Goal: Task Accomplishment & Management: Complete application form

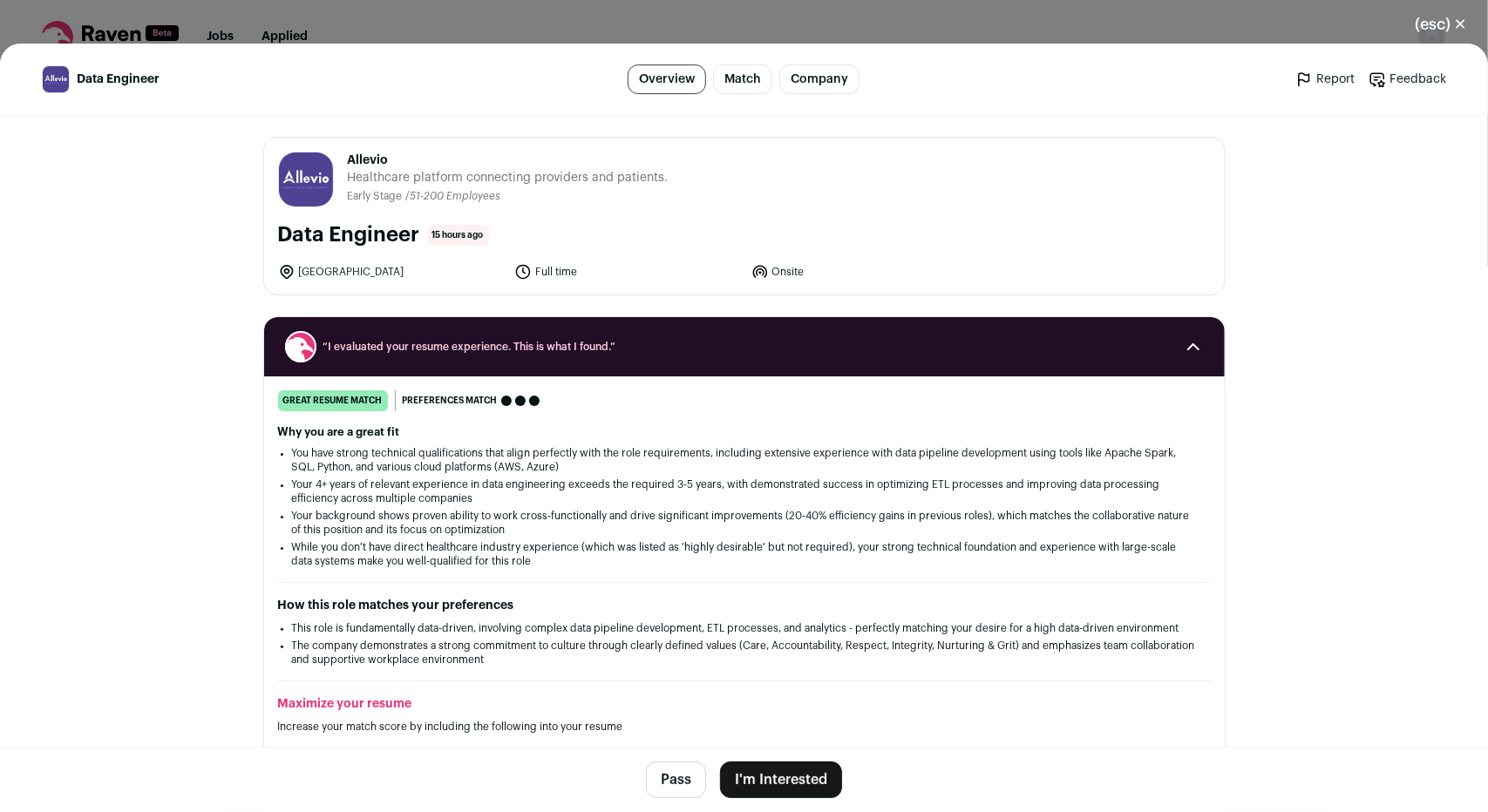
click at [762, 764] on button "I'm Interested" at bounding box center [781, 780] width 122 height 37
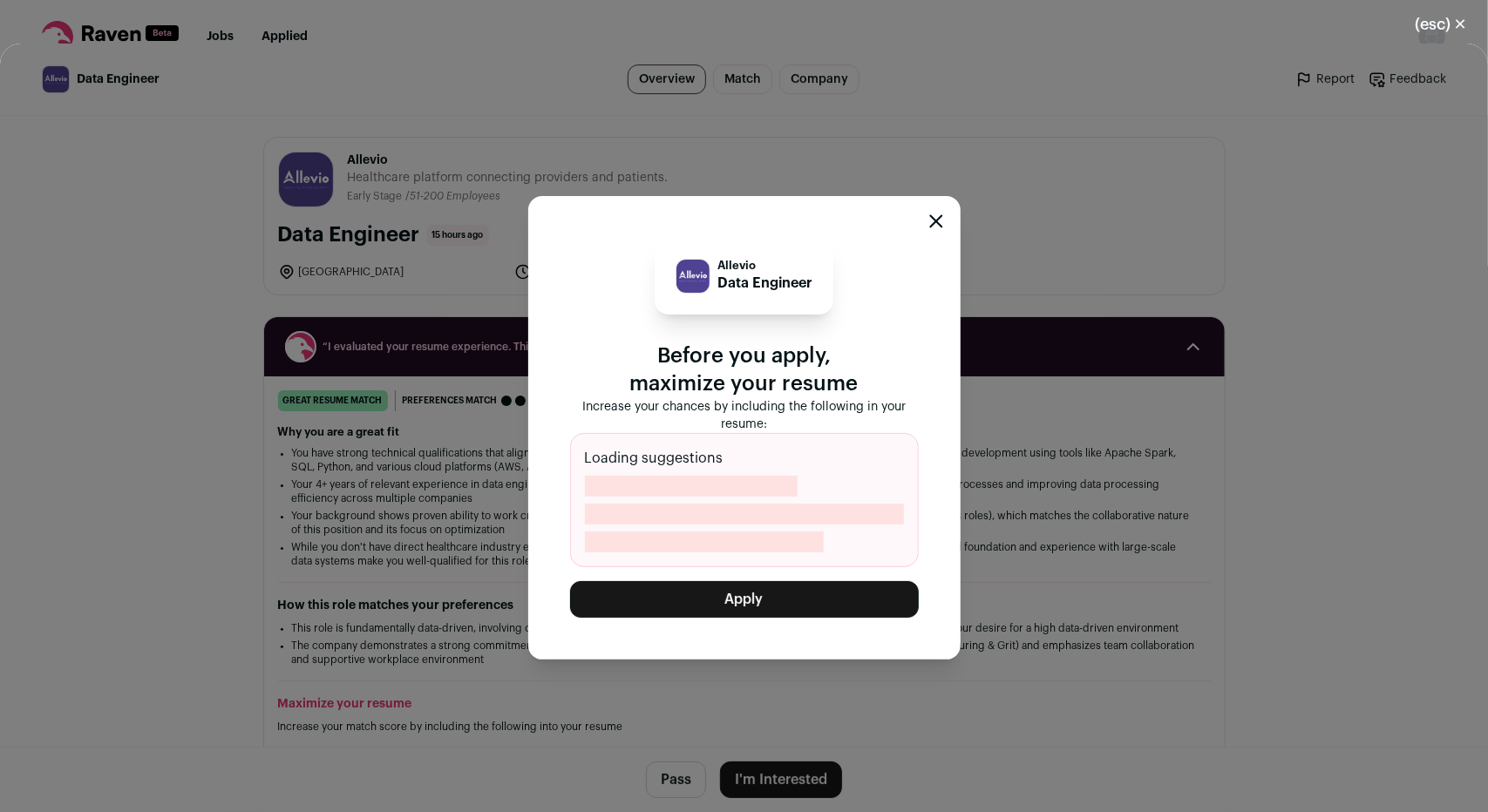
click at [783, 601] on button "Apply" at bounding box center [744, 599] width 348 height 37
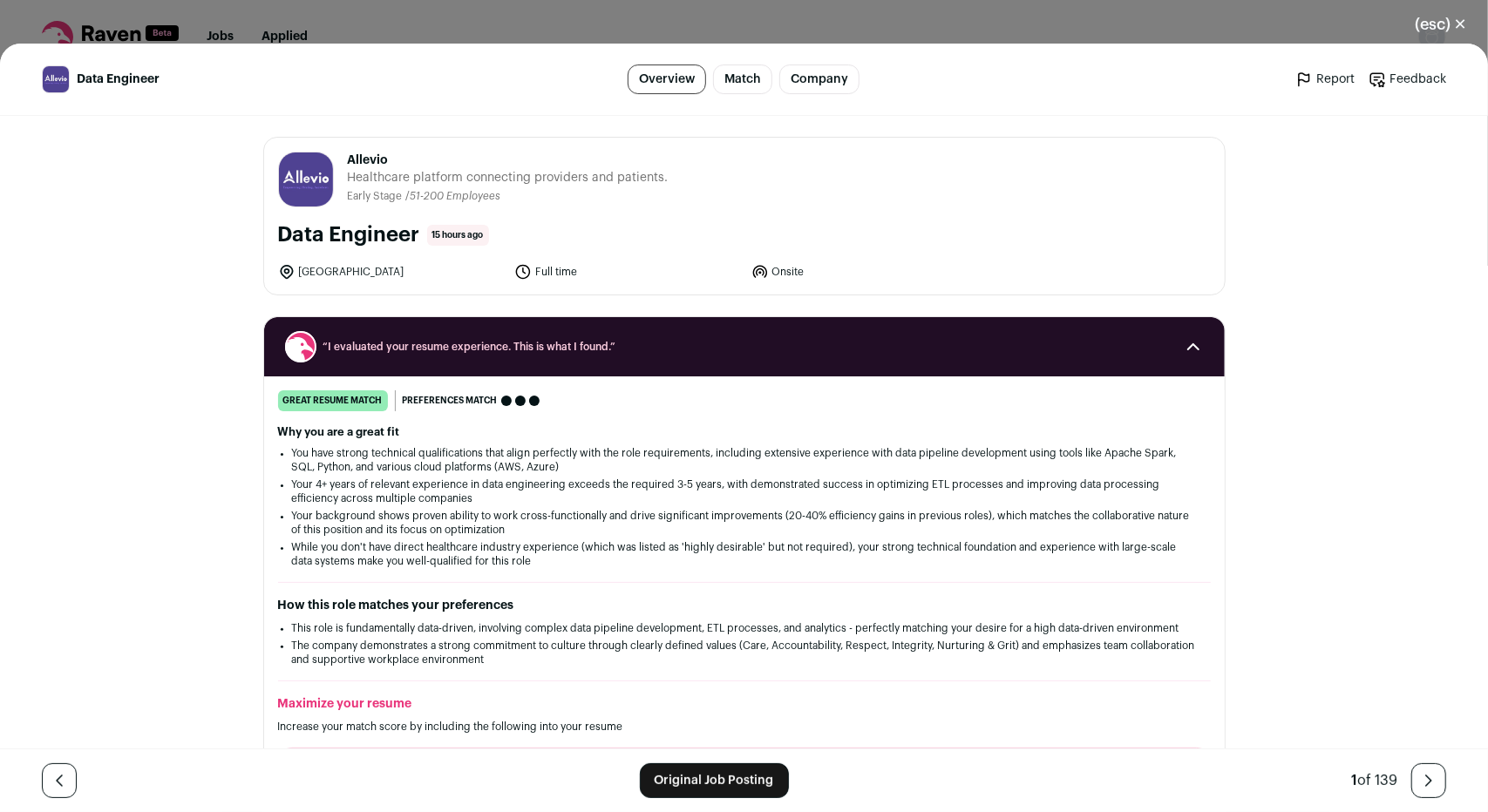
click at [1433, 24] on button "(esc) ✕" at bounding box center [1441, 24] width 95 height 38
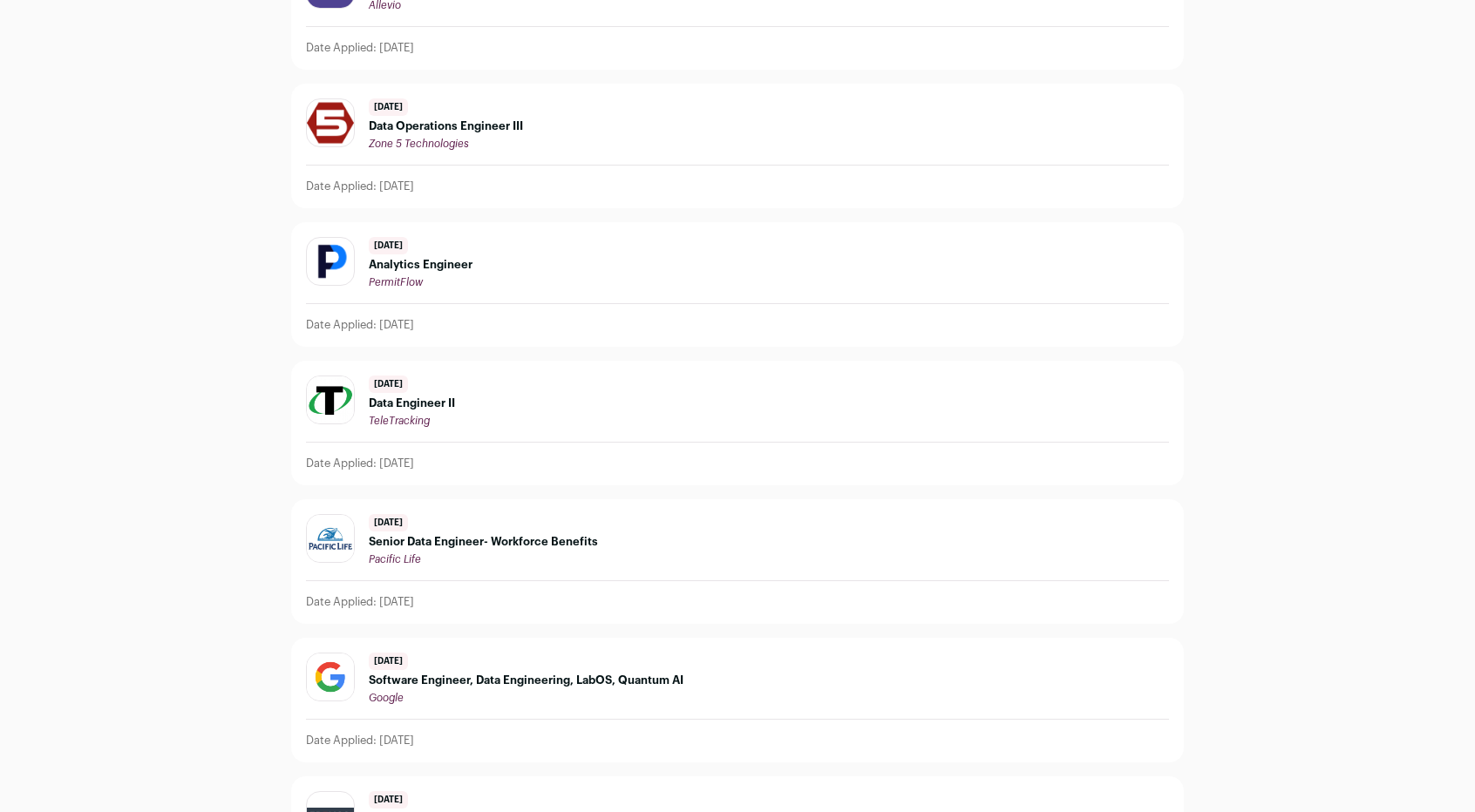
scroll to position [231, 0]
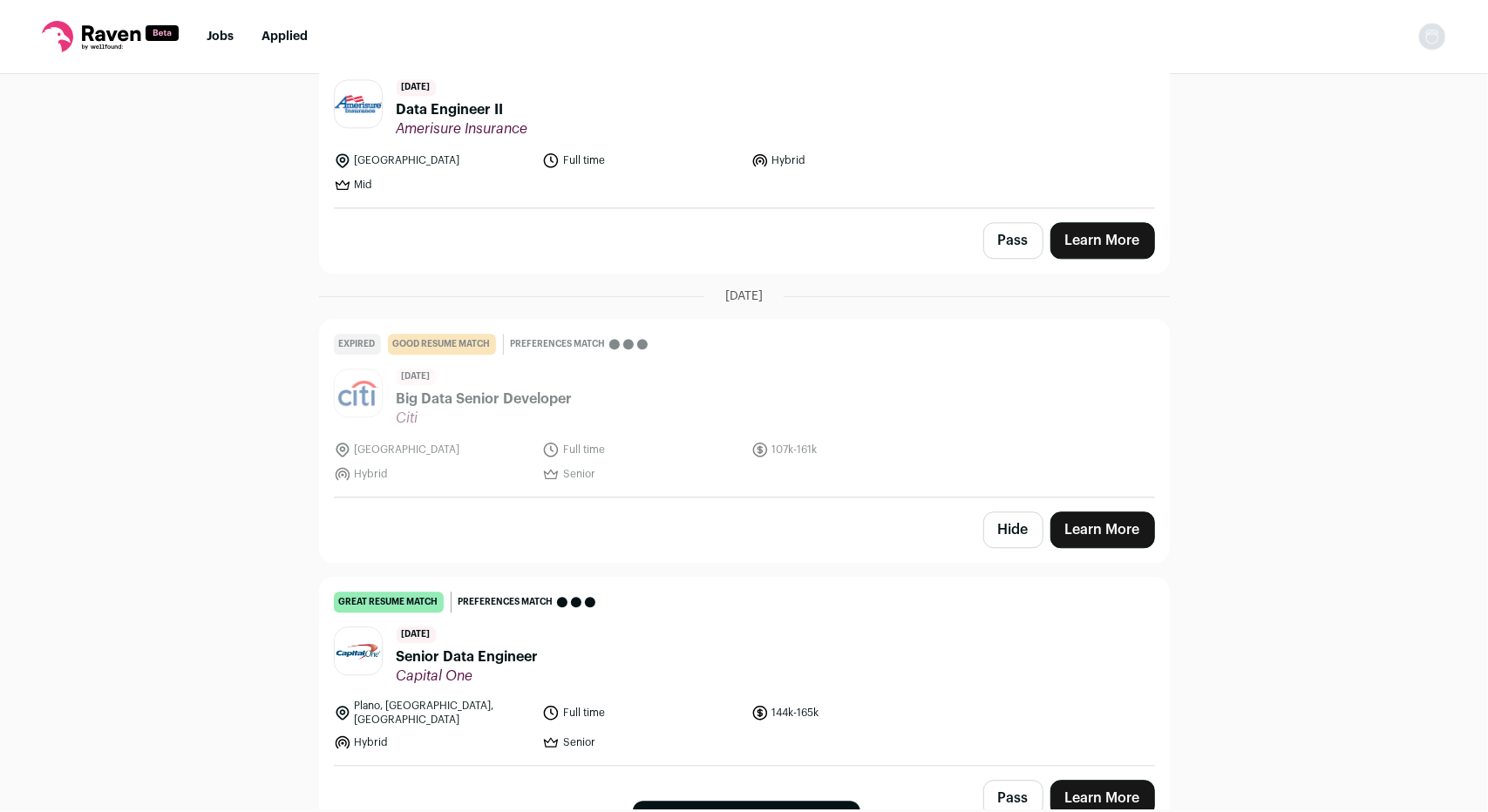
scroll to position [2766, 0]
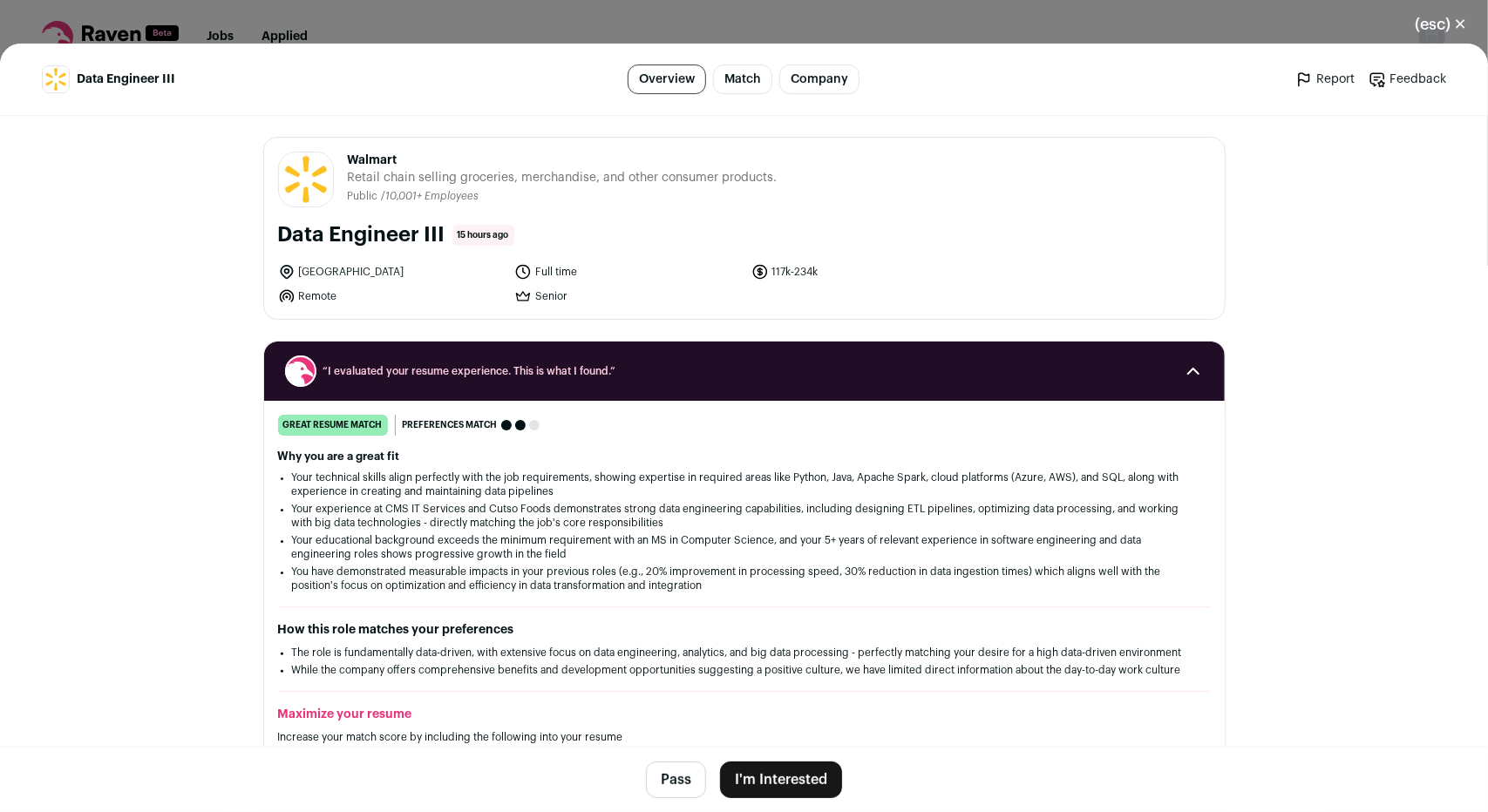
click at [776, 777] on button "I'm Interested" at bounding box center [781, 780] width 122 height 37
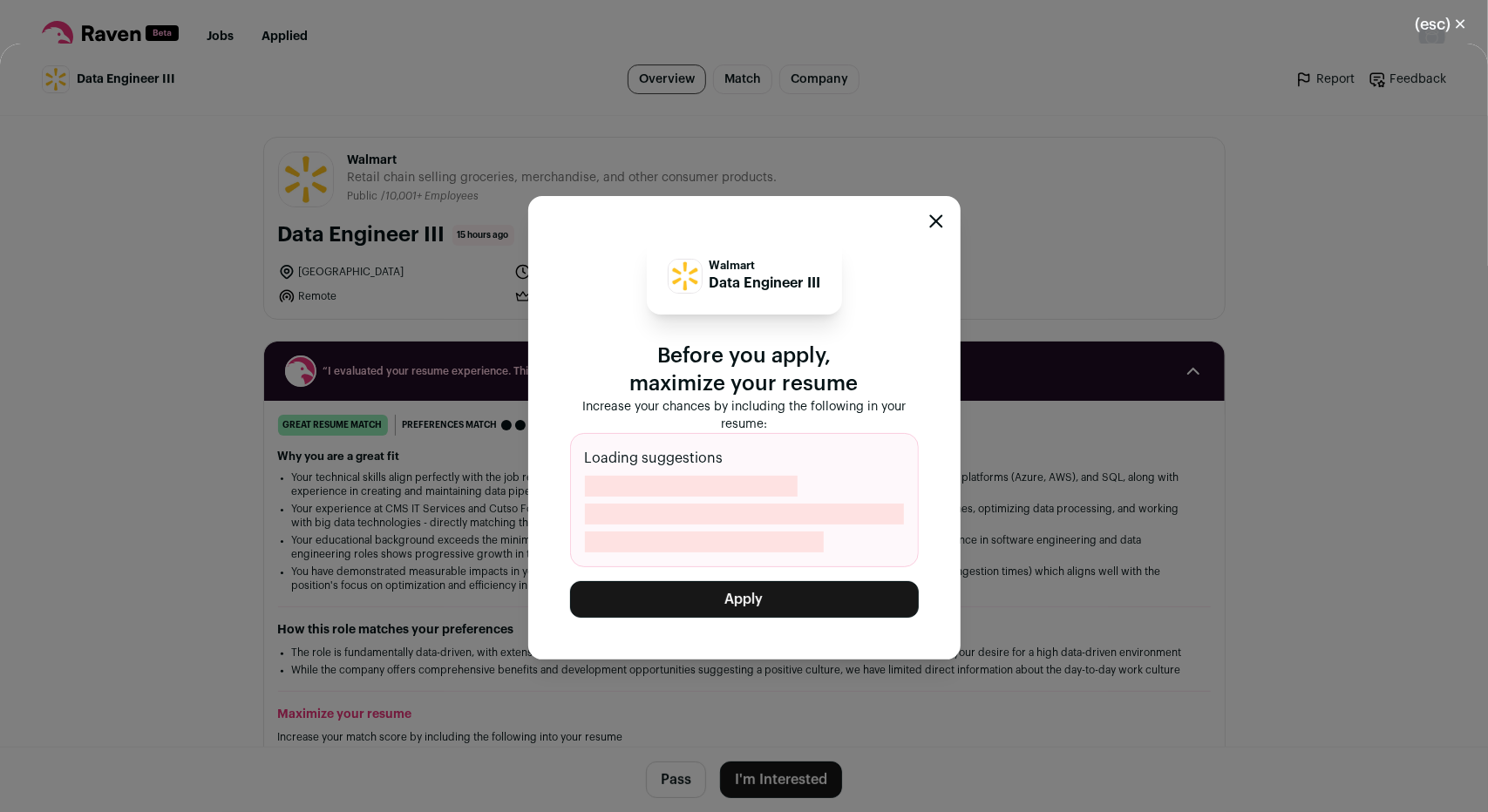
click at [875, 592] on button "Apply" at bounding box center [744, 599] width 348 height 37
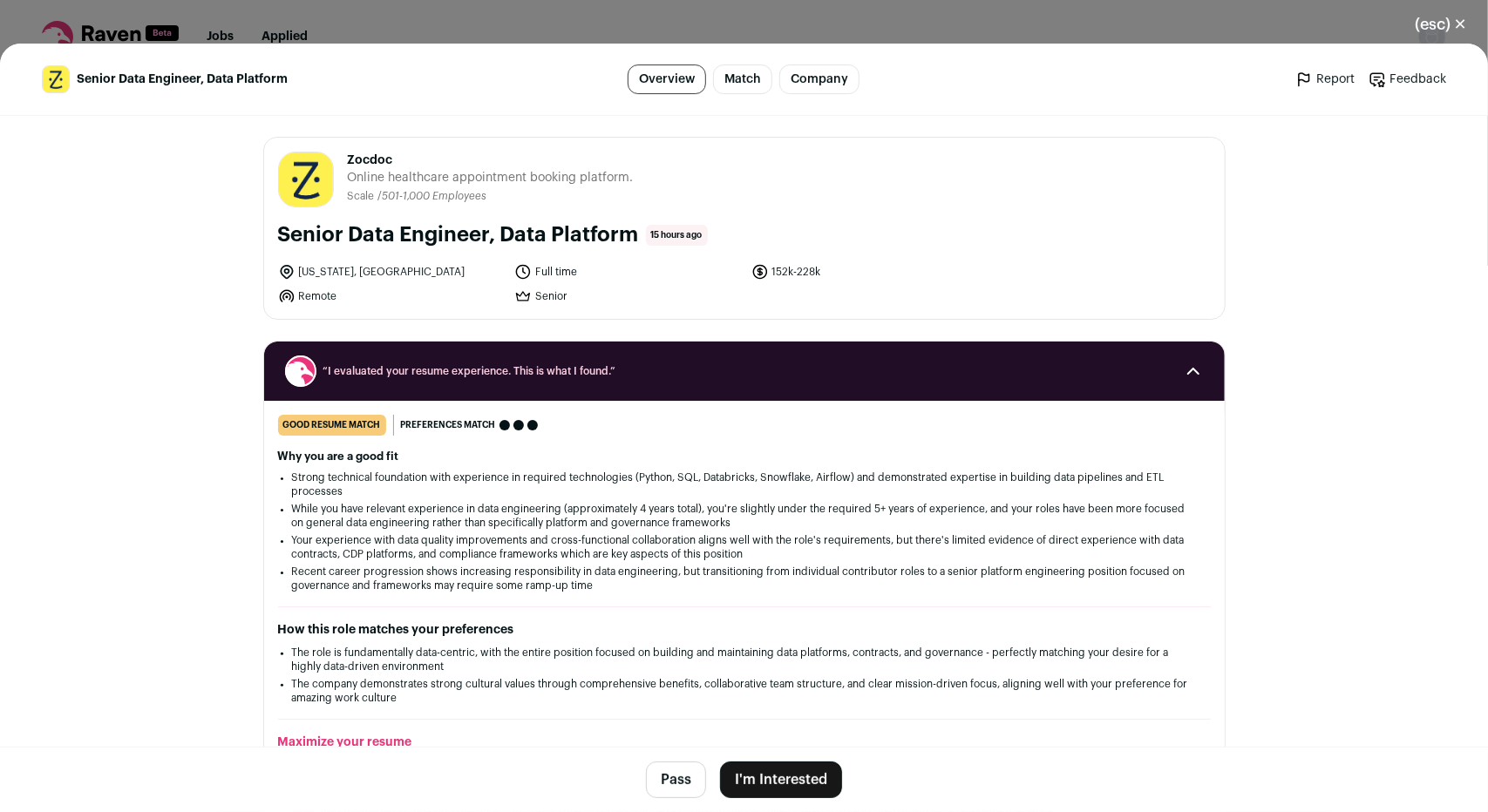
click at [816, 767] on button "I'm Interested" at bounding box center [781, 780] width 122 height 37
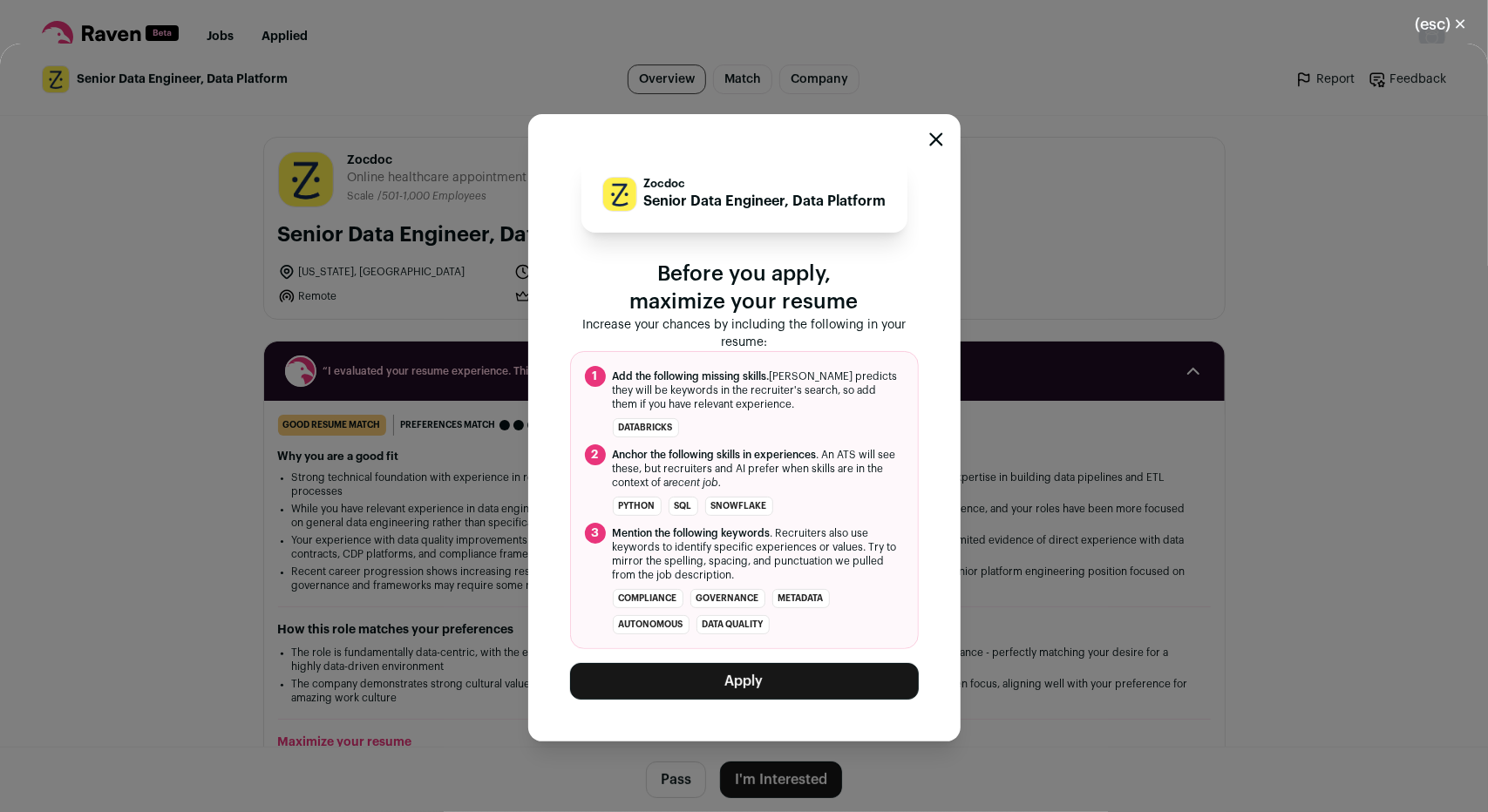
click at [799, 680] on button "Apply" at bounding box center [744, 682] width 348 height 37
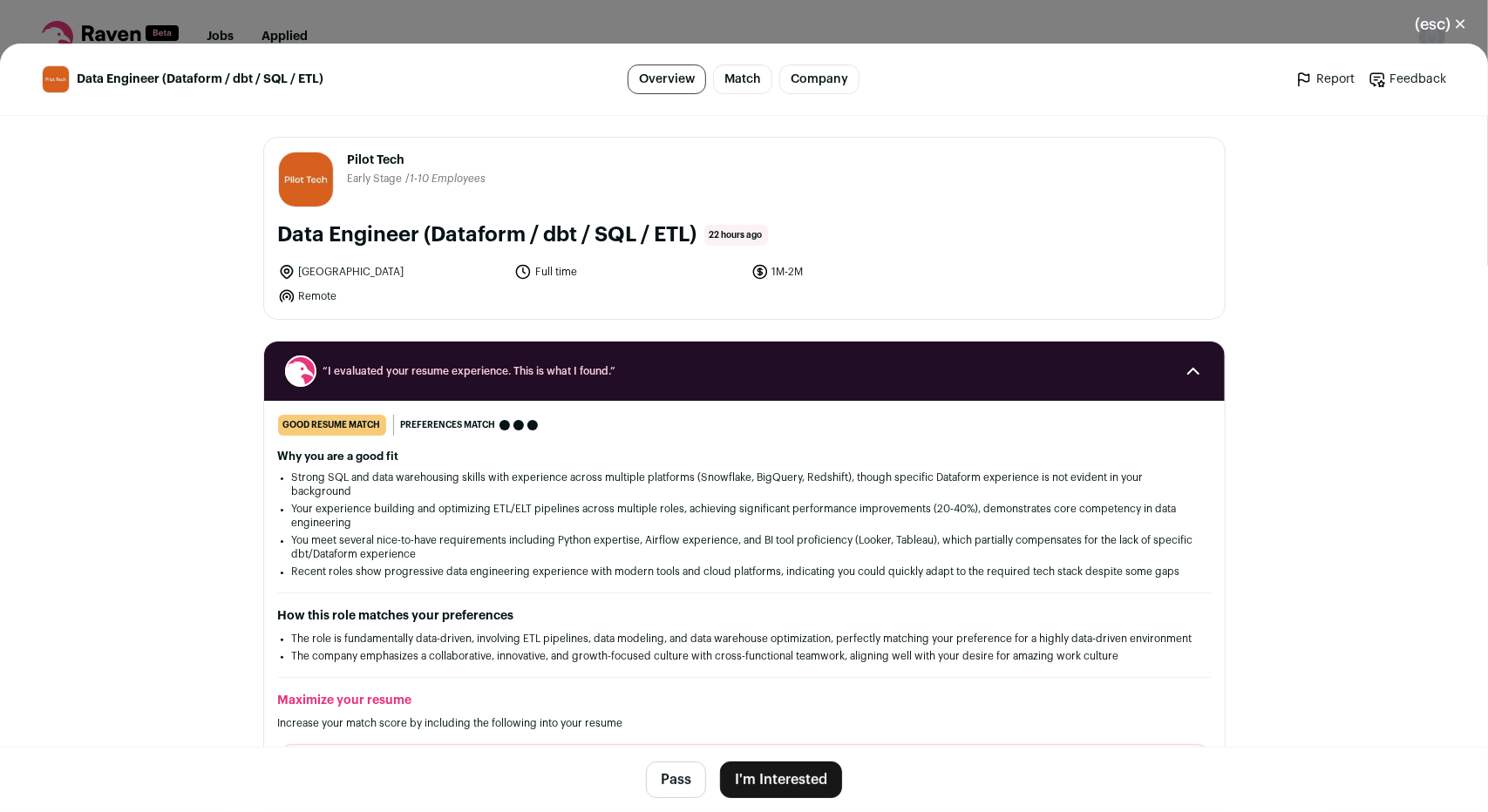
click at [760, 783] on button "I'm Interested" at bounding box center [781, 780] width 122 height 37
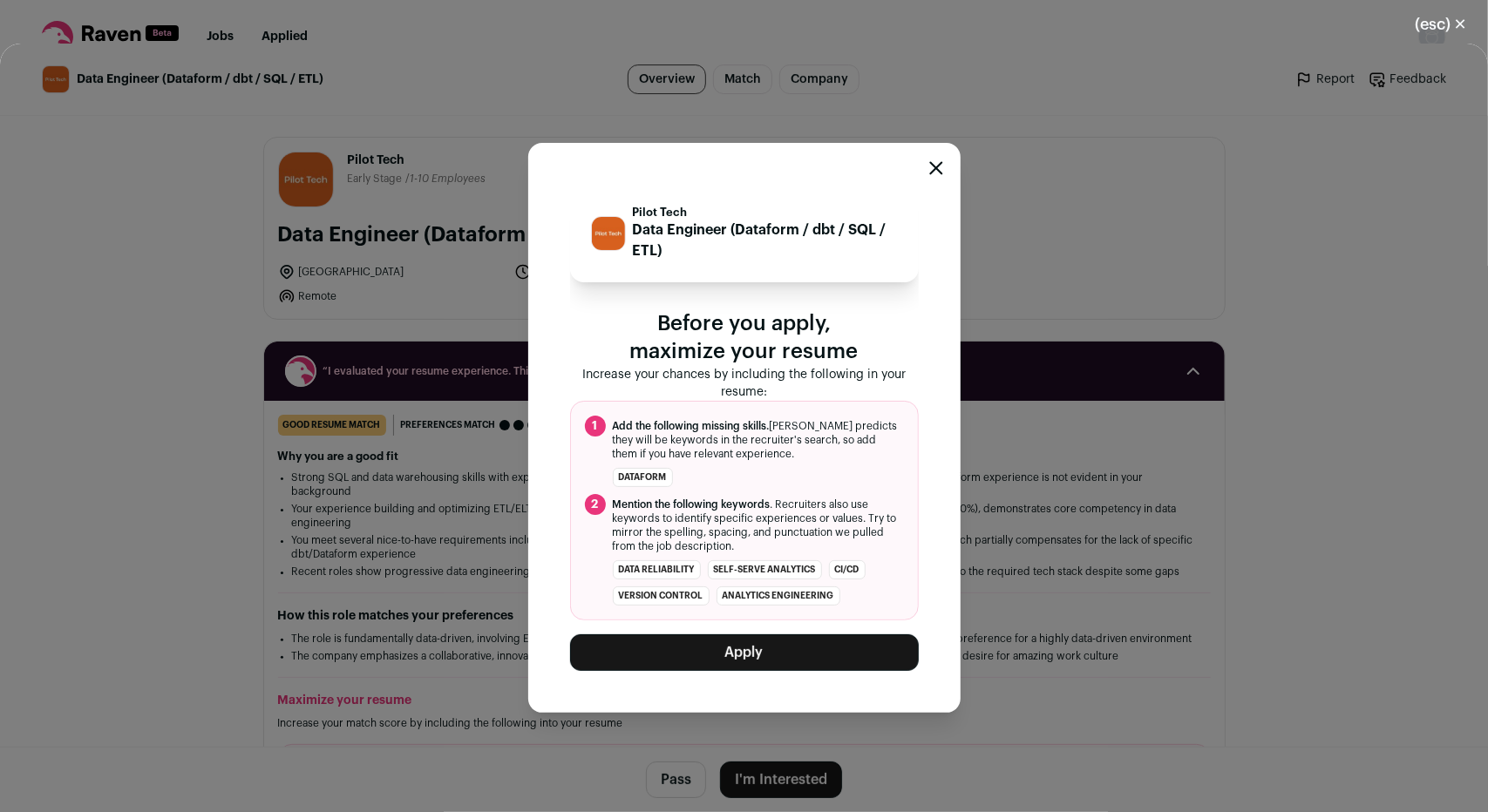
click at [803, 650] on button "Apply" at bounding box center [744, 653] width 348 height 37
